Goal: Transaction & Acquisition: Purchase product/service

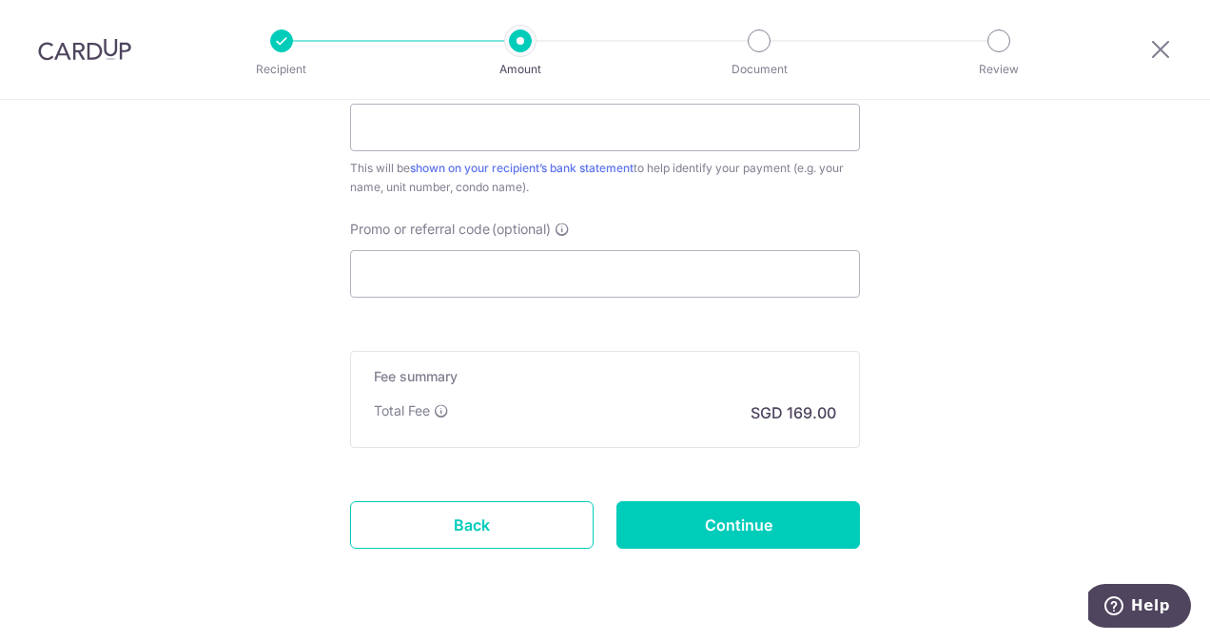
scroll to position [1258, 0]
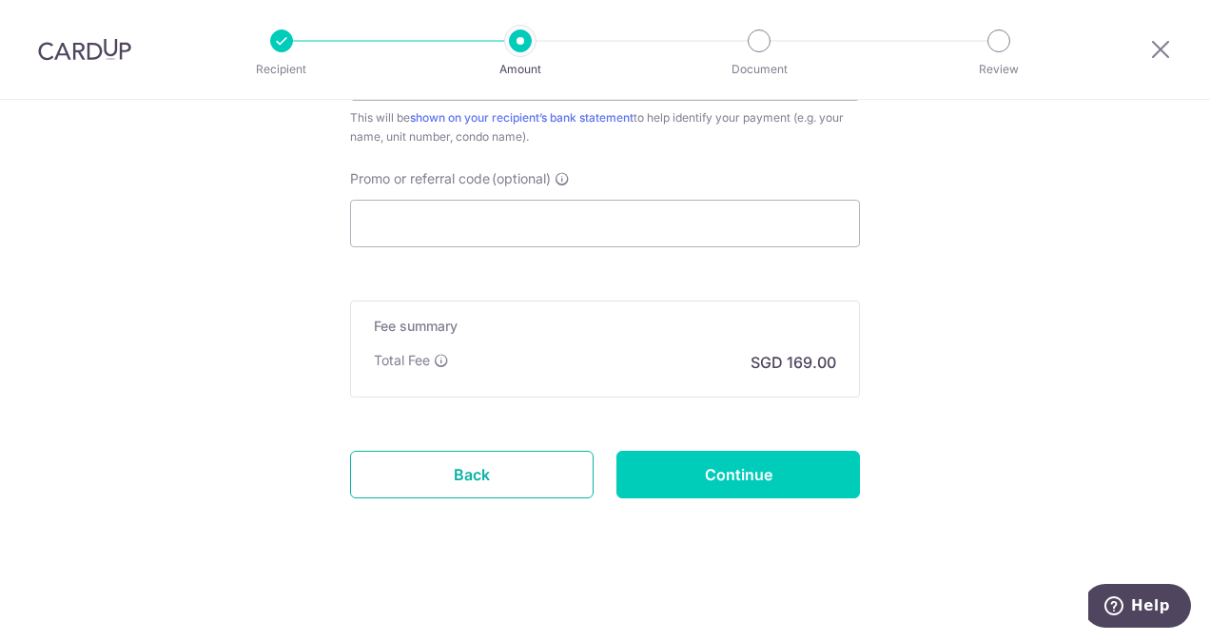
drag, startPoint x: 487, startPoint y: 464, endPoint x: 678, endPoint y: 112, distance: 400.6
click at [487, 464] on link "Back" at bounding box center [472, 475] width 244 height 48
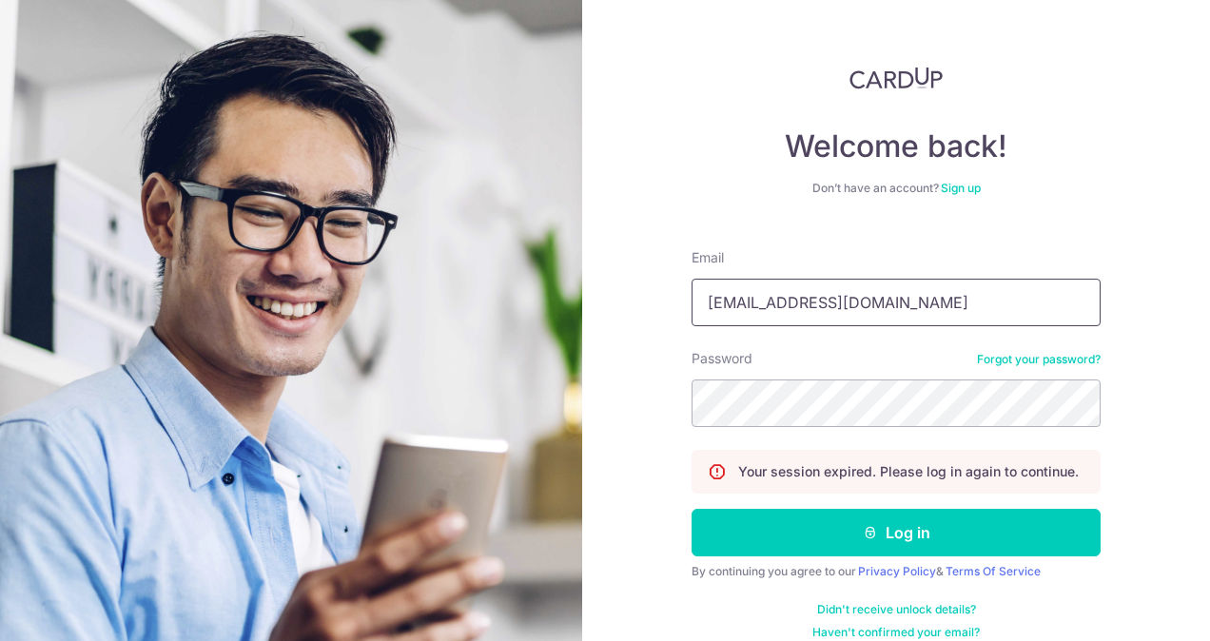
drag, startPoint x: 890, startPoint y: 299, endPoint x: 685, endPoint y: 306, distance: 205.6
click at [685, 306] on div "Welcome back! Don’t have an account? Sign up Email ahyunbang14@gmail.com Passwo…" at bounding box center [896, 320] width 628 height 641
type input "jtoe44@gmail.com"
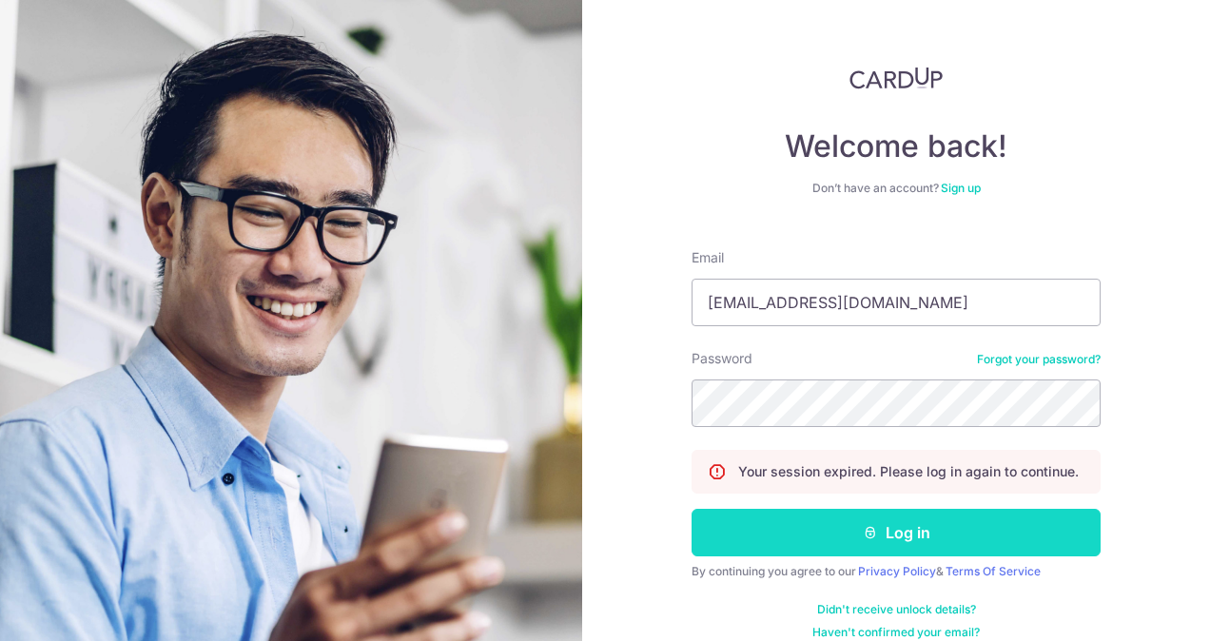
click at [822, 531] on button "Log in" at bounding box center [896, 533] width 409 height 48
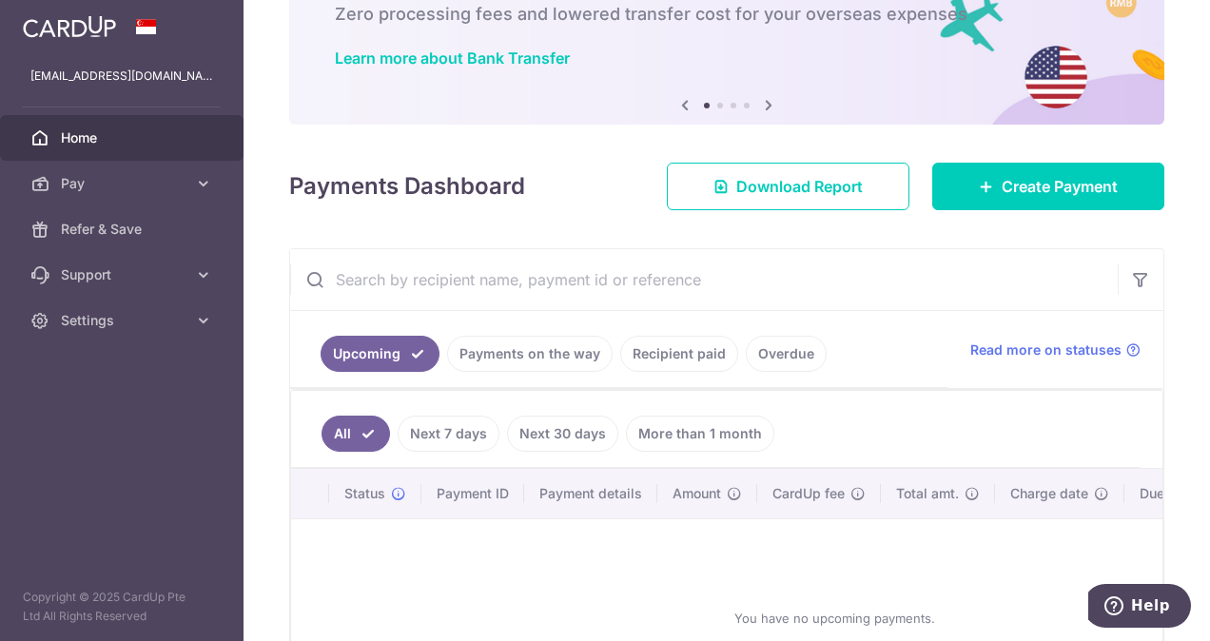
scroll to position [285, 0]
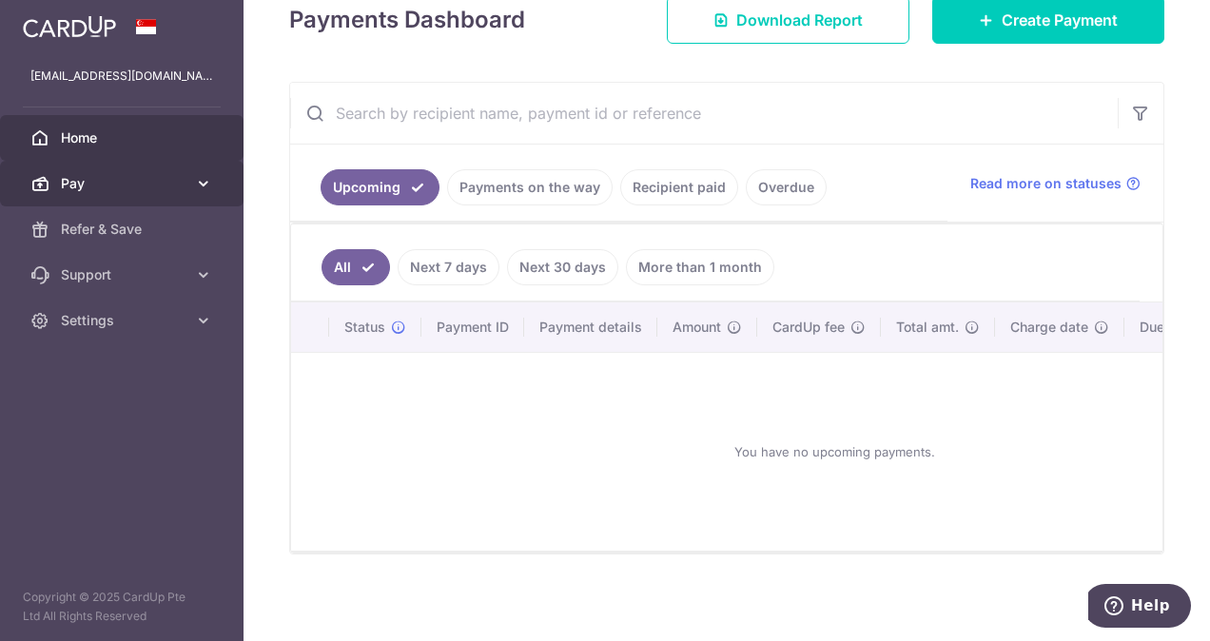
click at [139, 183] on span "Pay" at bounding box center [124, 183] width 126 height 19
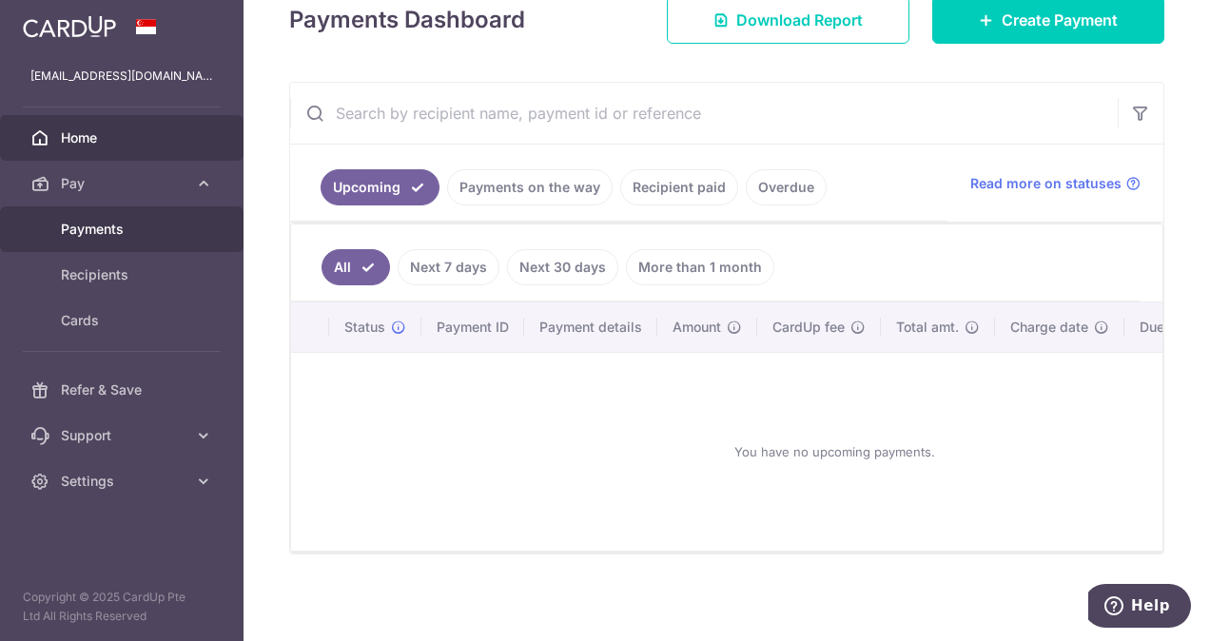
click at [143, 229] on span "Payments" at bounding box center [124, 229] width 126 height 19
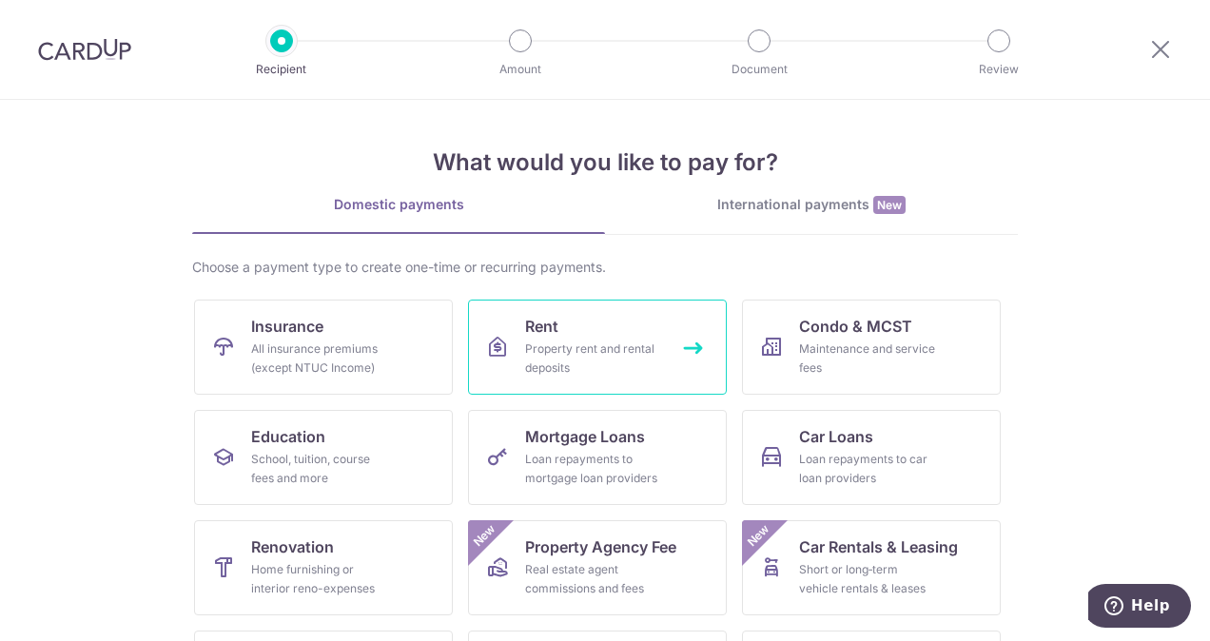
click at [513, 331] on link "Rent Property rent and rental deposits" at bounding box center [597, 347] width 259 height 95
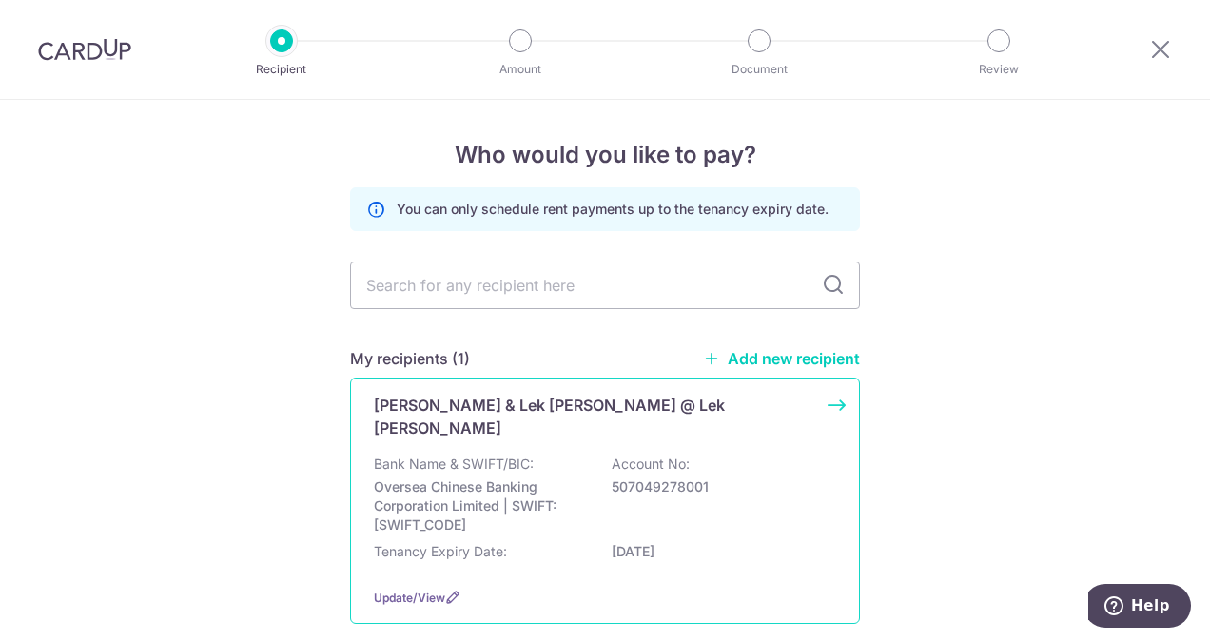
click at [475, 420] on div "[PERSON_NAME] & Lek [PERSON_NAME] @ Lek [PERSON_NAME] Bank Name & SWIFT/BIC: Ov…" at bounding box center [605, 501] width 510 height 246
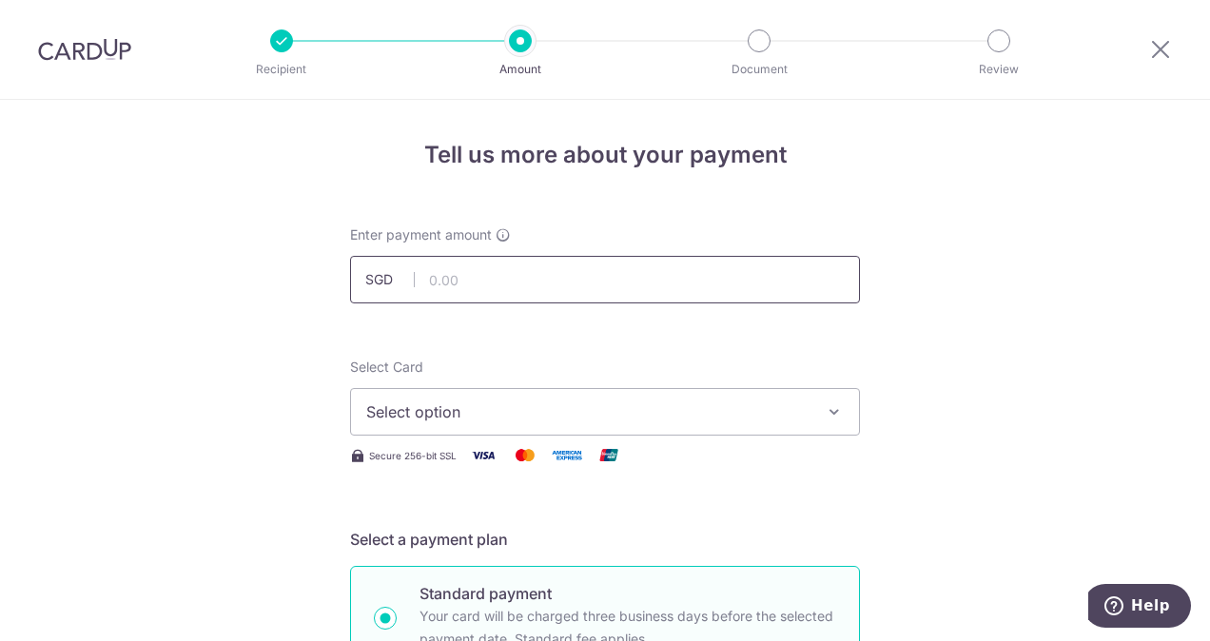
click at [506, 265] on input "text" at bounding box center [605, 280] width 510 height 48
type input "6,500.00"
click at [479, 459] on img at bounding box center [483, 455] width 38 height 24
click at [471, 420] on span "Select option" at bounding box center [587, 412] width 443 height 23
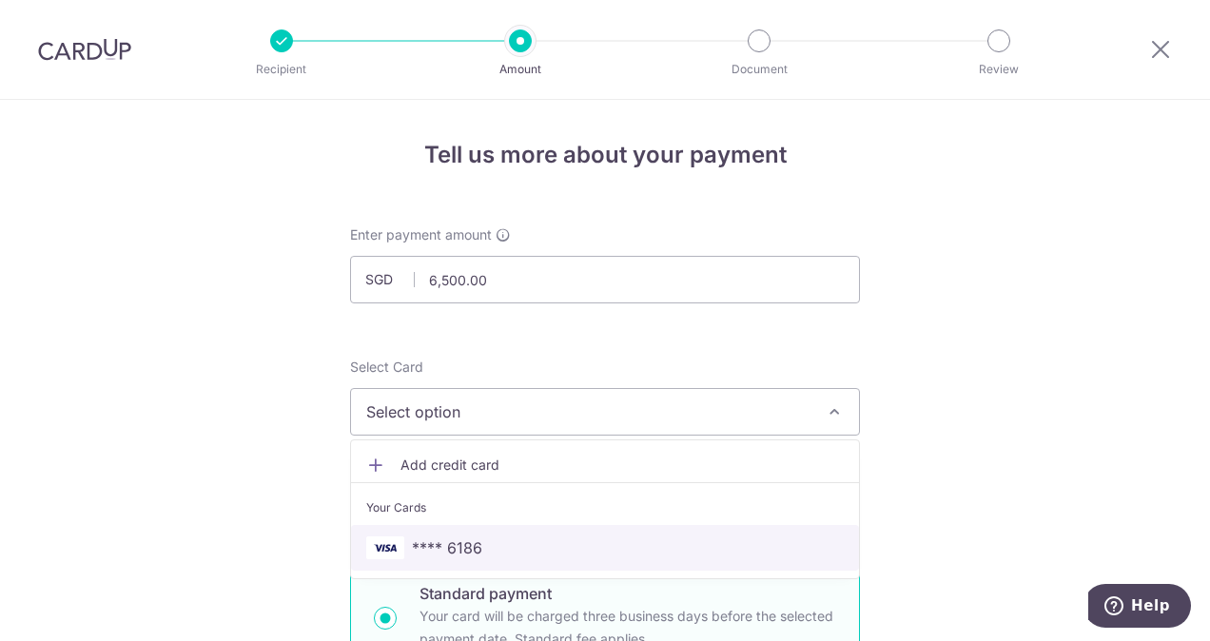
click at [475, 538] on span "**** 6186" at bounding box center [447, 548] width 70 height 23
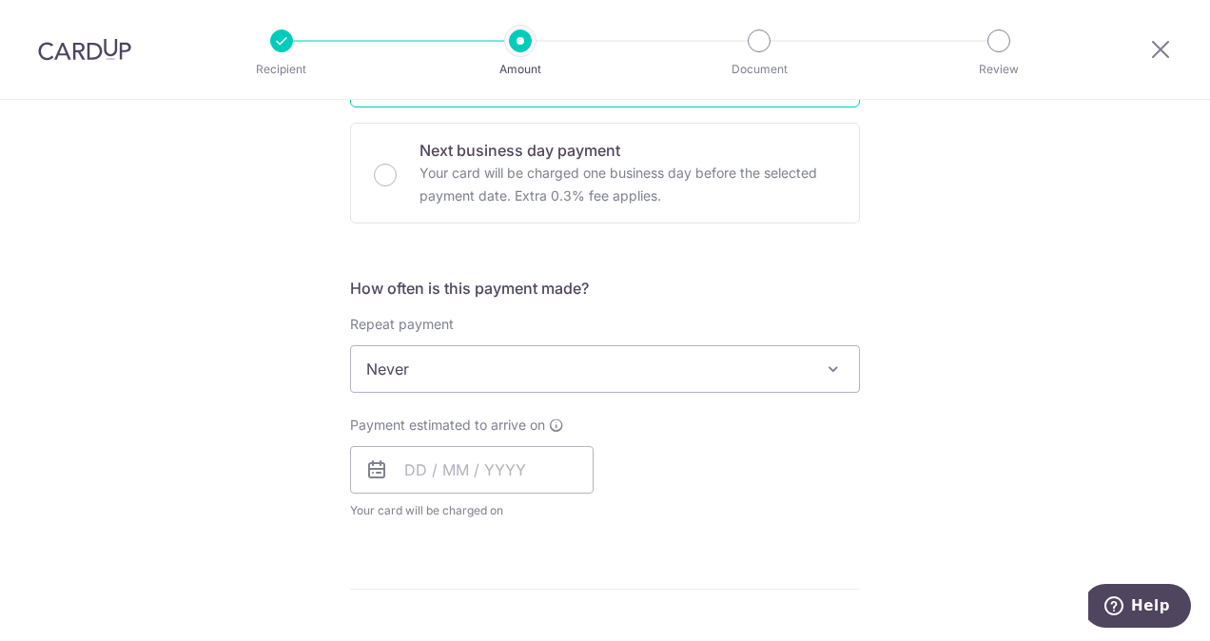
scroll to position [571, 0]
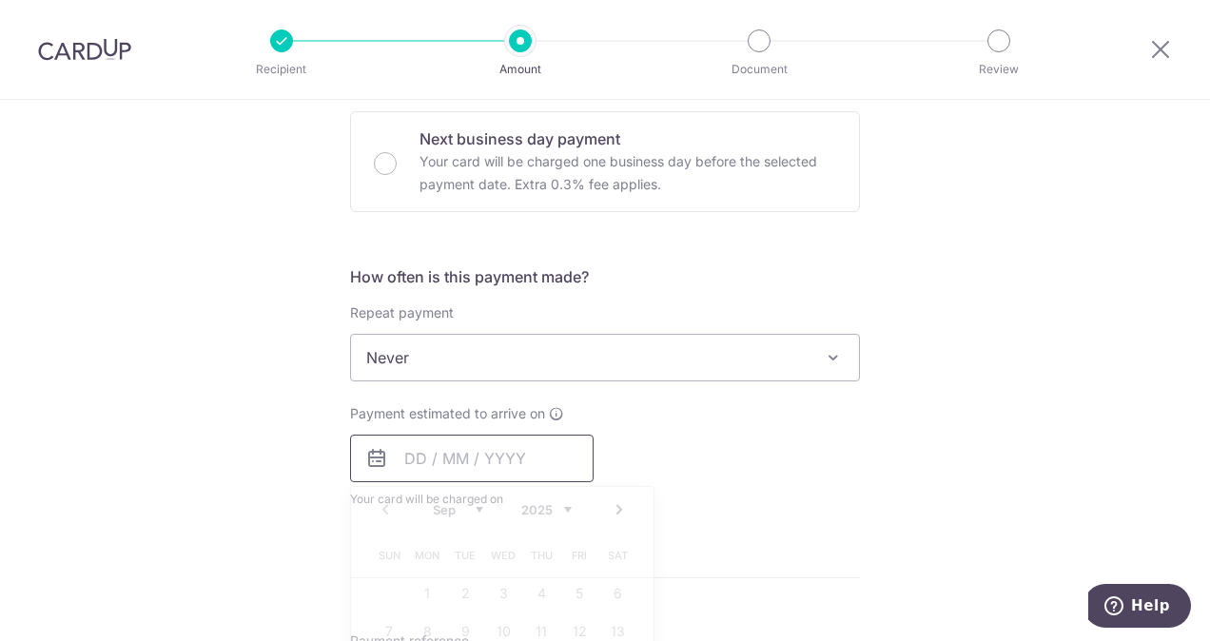
click at [494, 460] on input "text" at bounding box center [472, 459] width 244 height 48
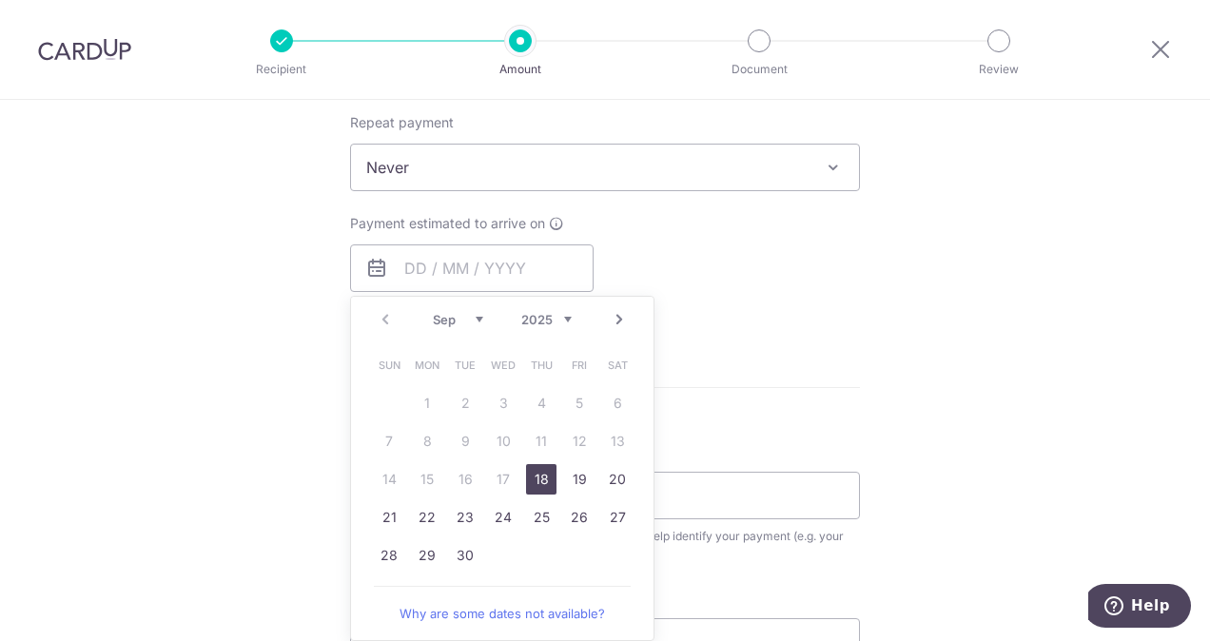
click at [531, 477] on link "18" at bounding box center [541, 479] width 30 height 30
type input "18/09/2025"
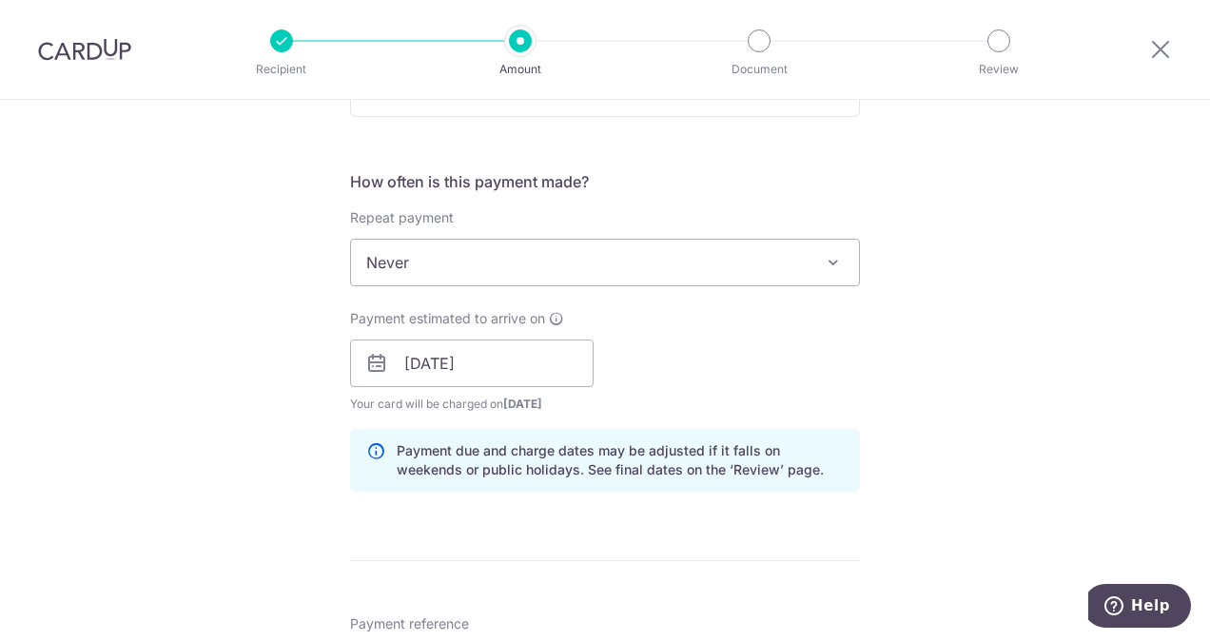
scroll to position [476, 0]
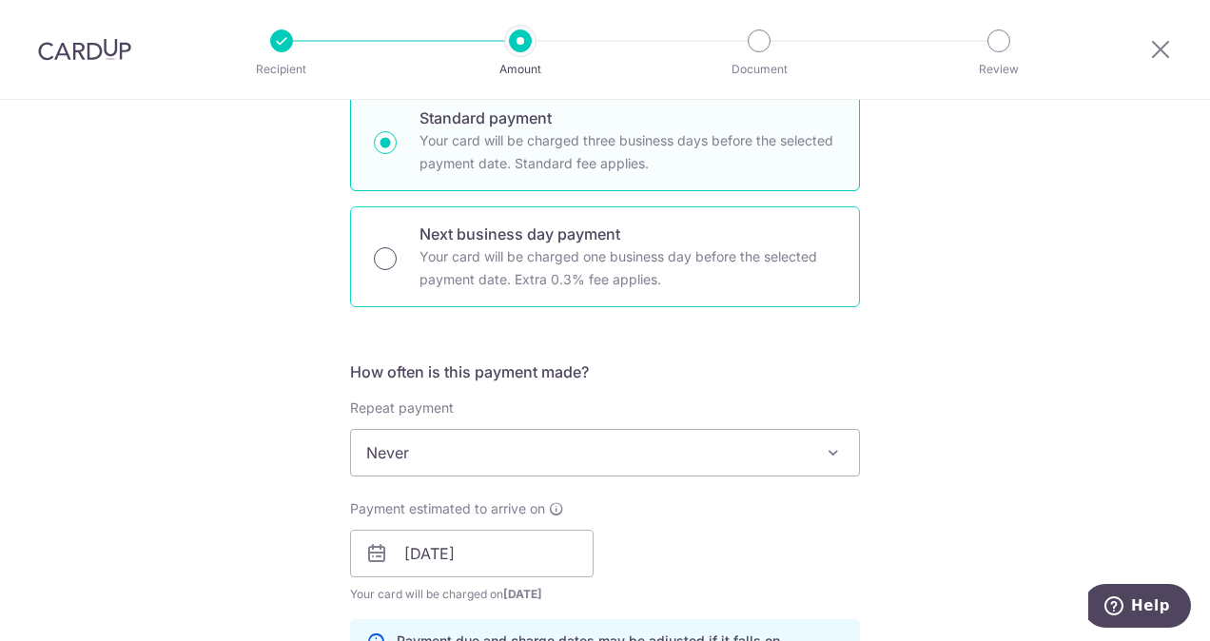
click at [381, 258] on input "Next business day payment Your card will be charged one business day before the…" at bounding box center [385, 258] width 23 height 23
radio input "true"
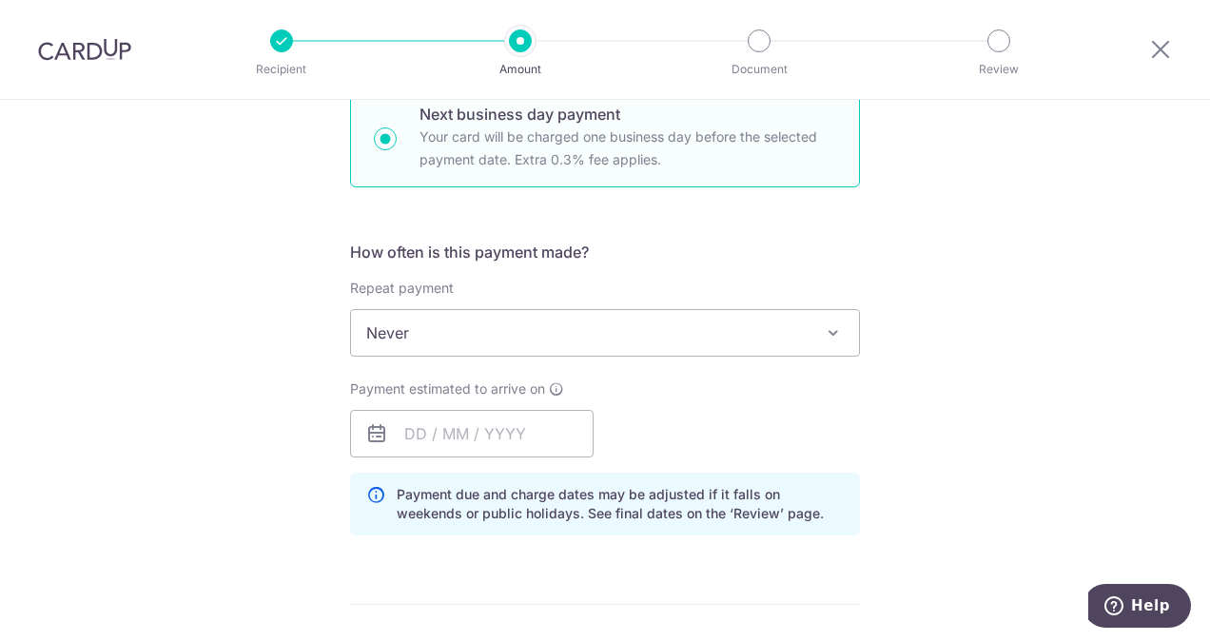
scroll to position [666, 0]
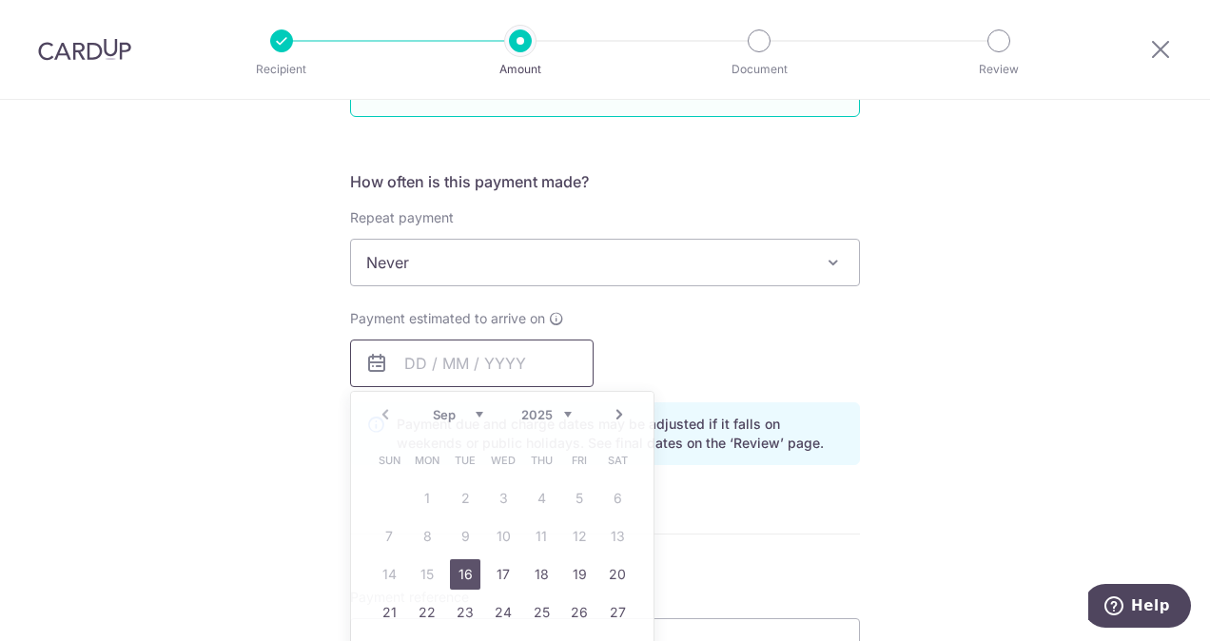
click at [485, 366] on input "text" at bounding box center [472, 364] width 244 height 48
click at [466, 569] on link "16" at bounding box center [465, 574] width 30 height 30
type input "16/09/2025"
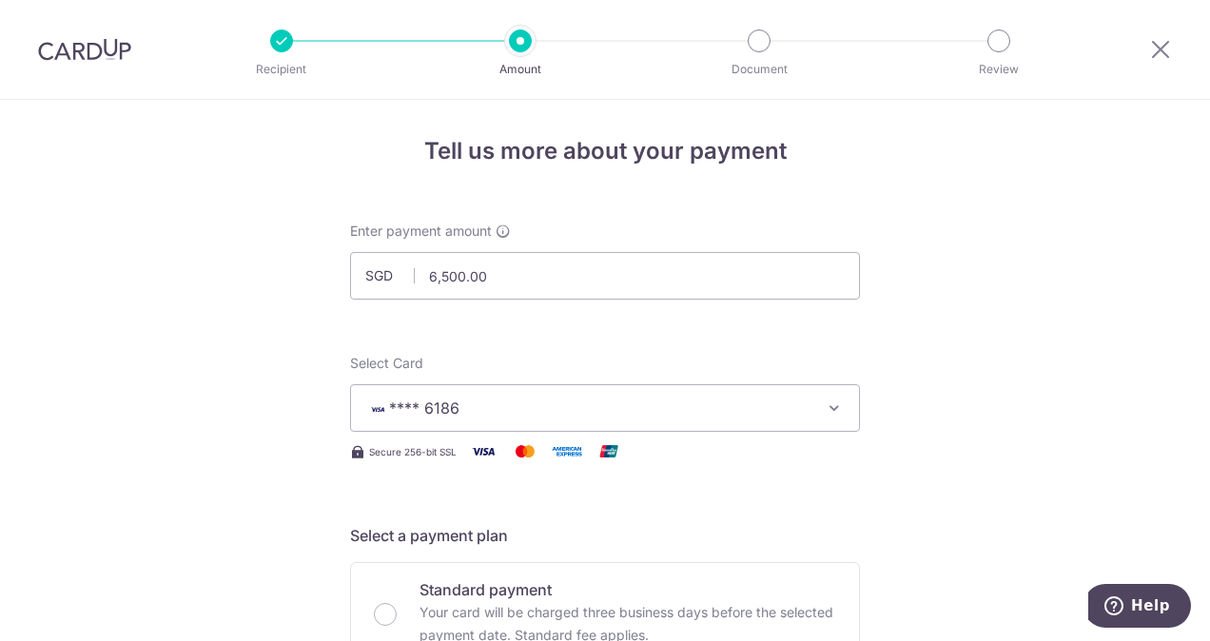
scroll to position [0, 0]
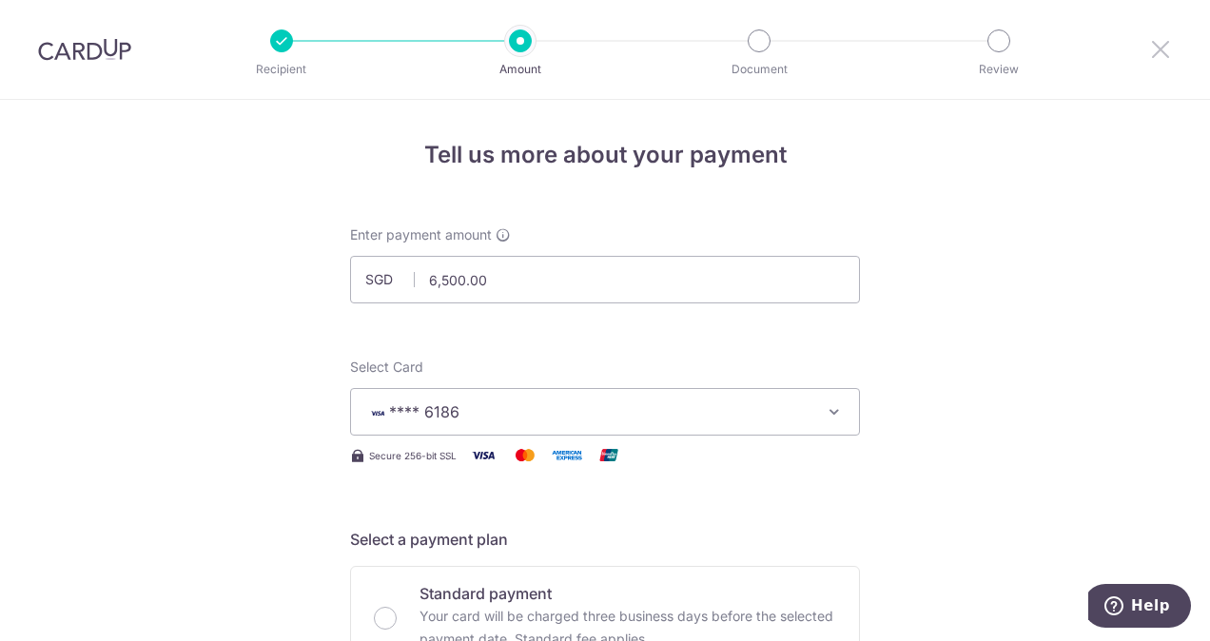
click at [1161, 40] on icon at bounding box center [1160, 49] width 23 height 24
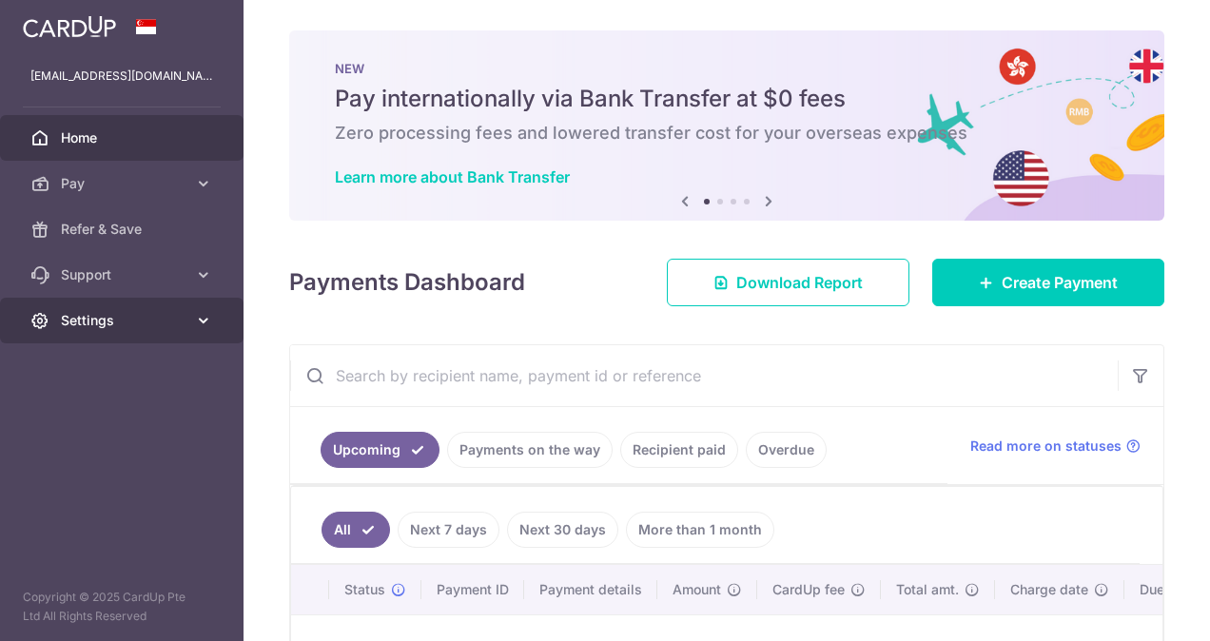
click at [146, 317] on span "Settings" at bounding box center [124, 320] width 126 height 19
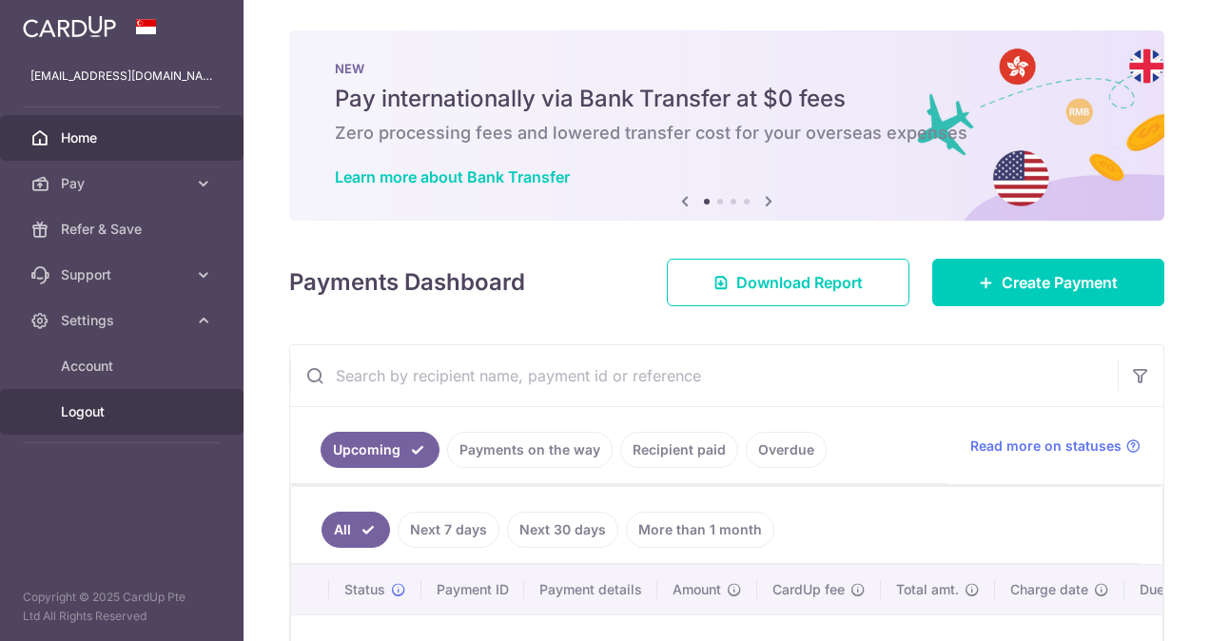
click at [151, 427] on link "Logout" at bounding box center [122, 412] width 244 height 46
